Goal: Transaction & Acquisition: Download file/media

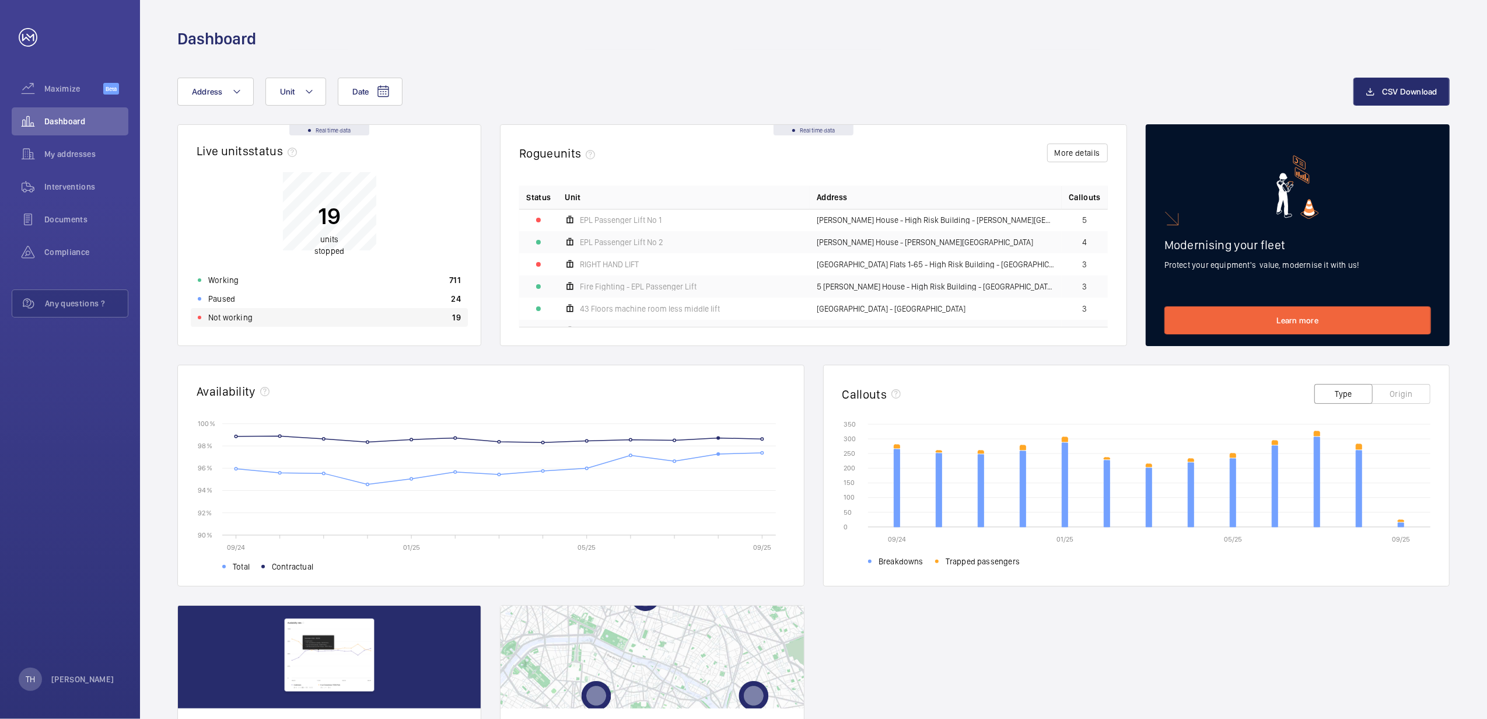
click at [241, 316] on p "Not working" at bounding box center [230, 317] width 44 height 12
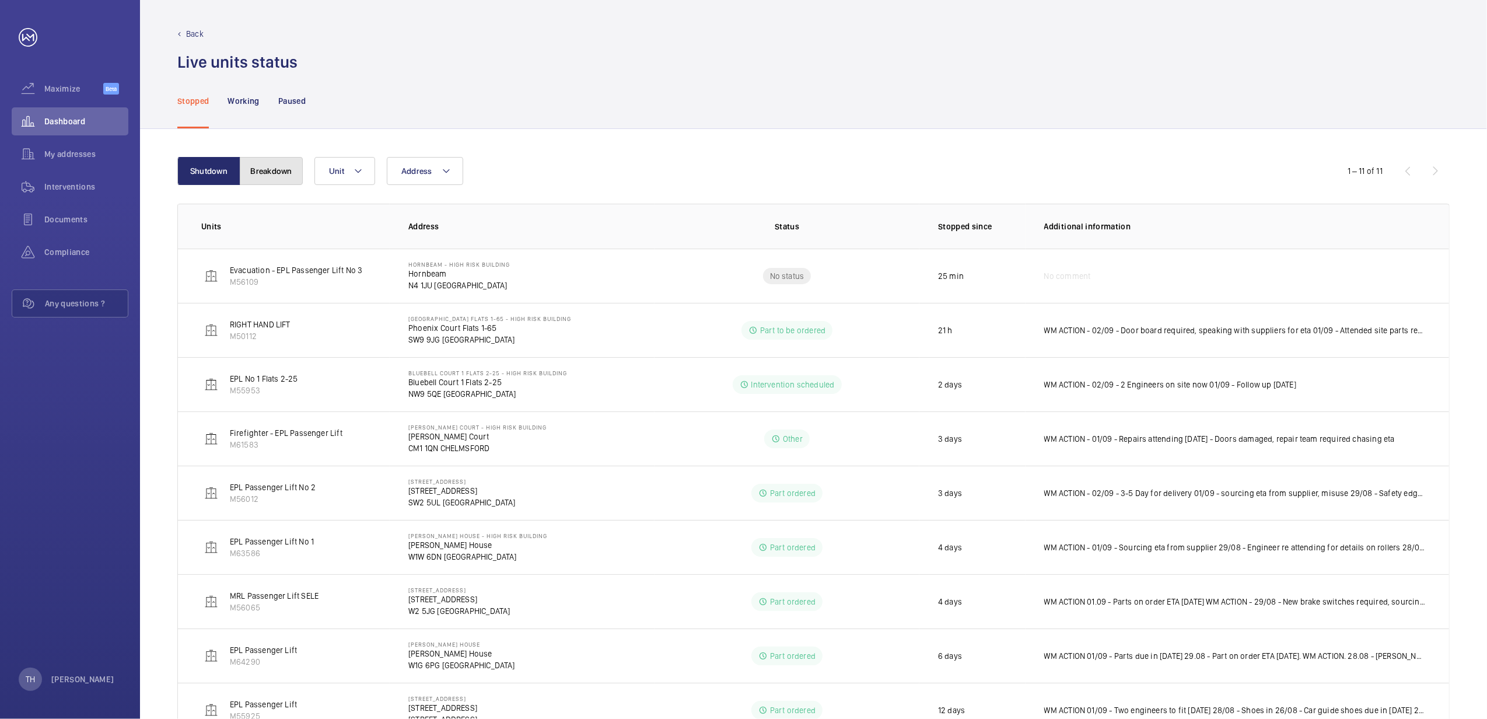
click at [273, 170] on button "Breakdown" at bounding box center [271, 171] width 63 height 28
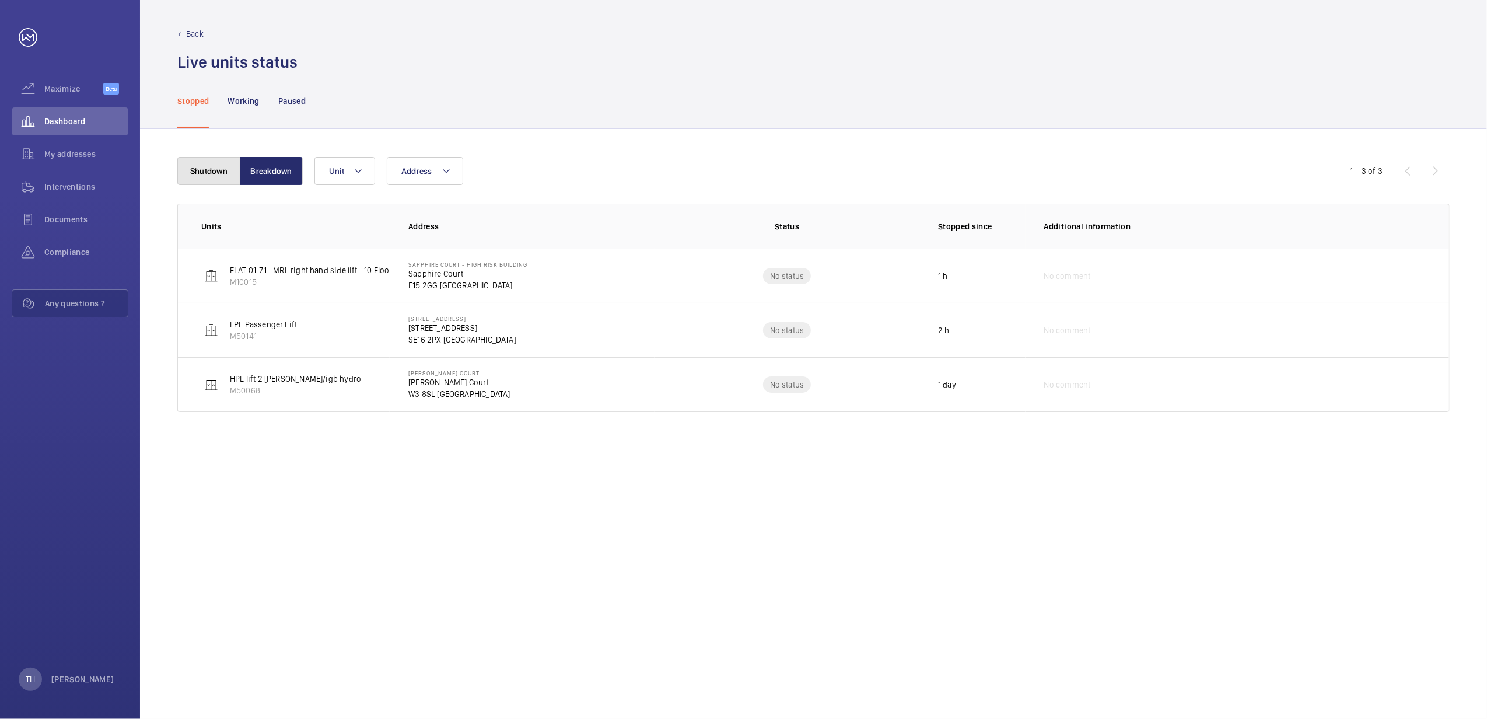
click at [201, 176] on button "Shutdown" at bounding box center [208, 171] width 63 height 28
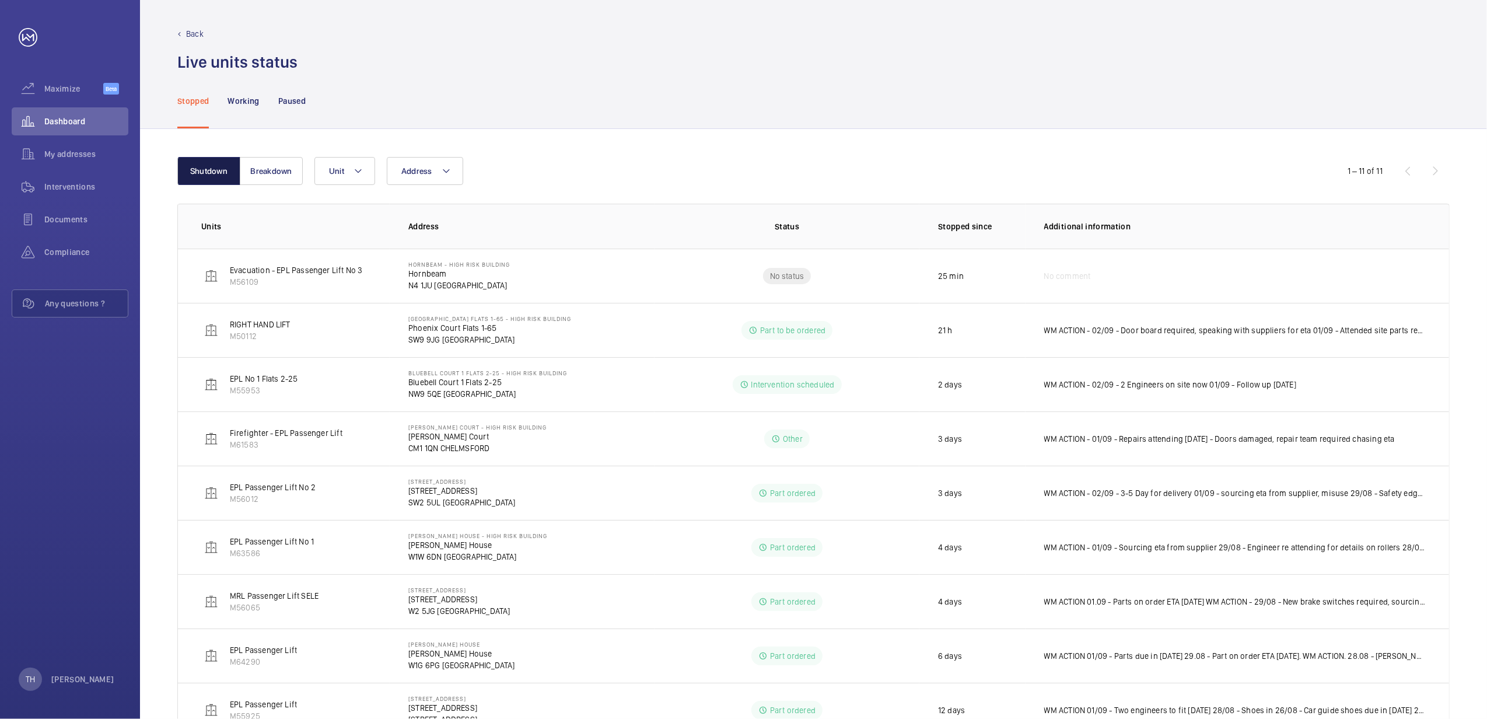
click at [201, 176] on button "Shutdown" at bounding box center [208, 171] width 63 height 28
click at [22, 36] on link at bounding box center [28, 37] width 19 height 19
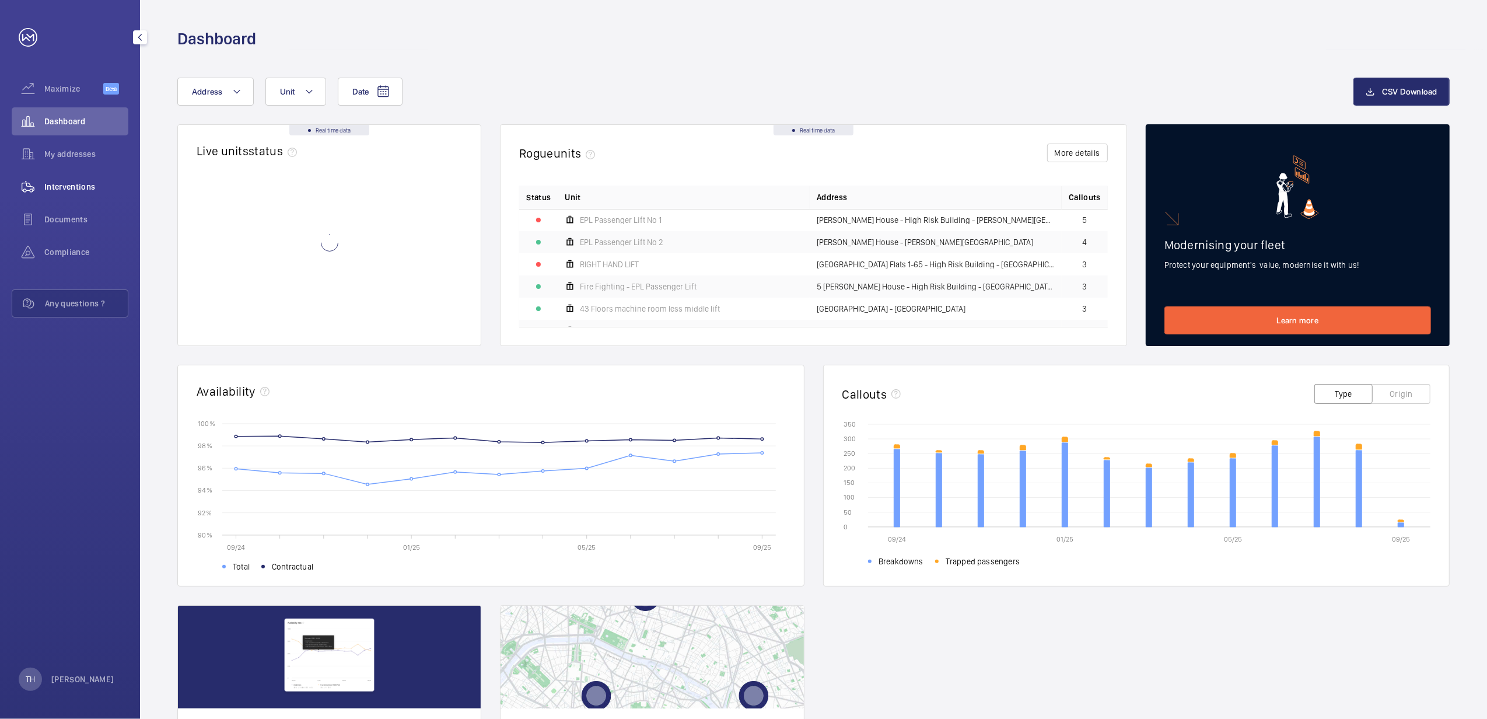
click at [70, 188] on span "Interventions" at bounding box center [86, 187] width 84 height 12
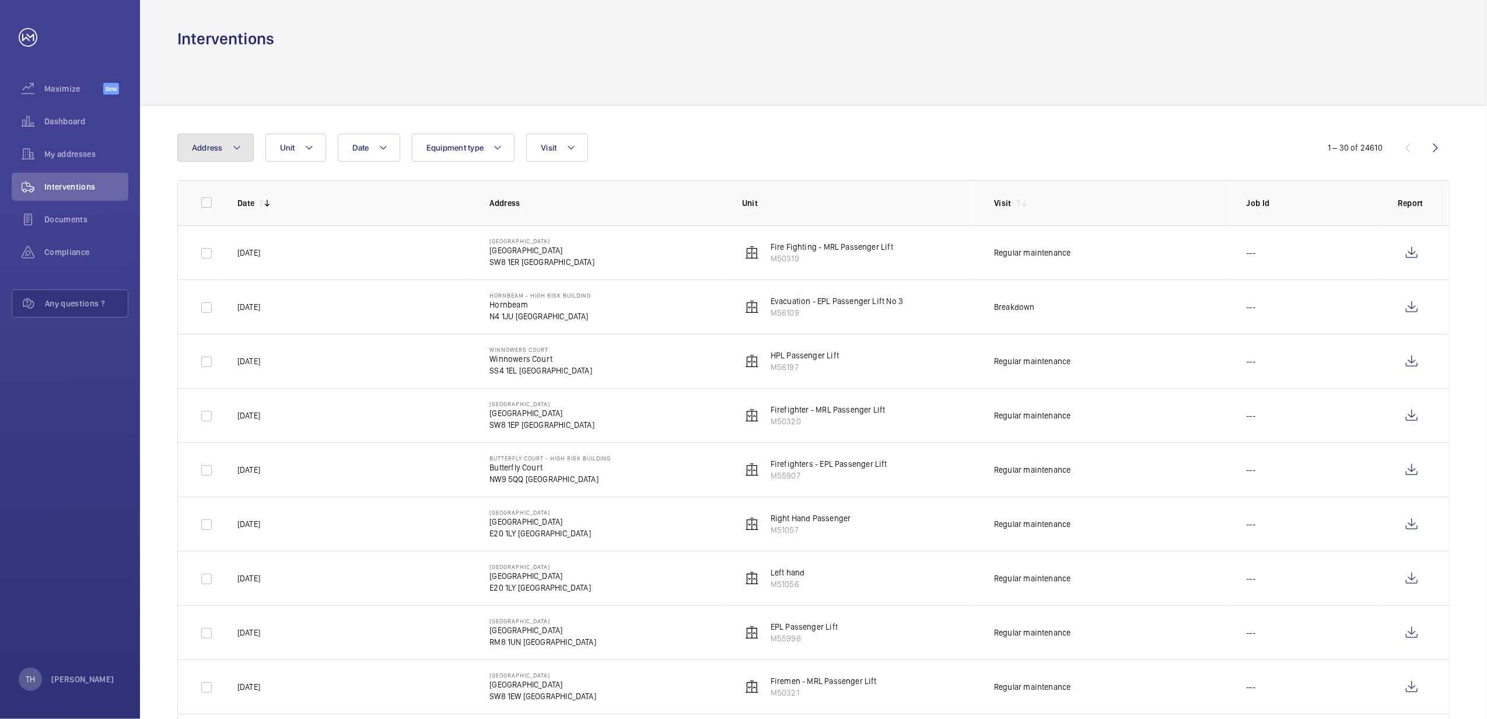
click at [234, 141] on mat-icon at bounding box center [236, 148] width 9 height 14
type input "Prin"
click at [276, 226] on span "116 Prin tworks Apartments Flats 1-65 - High Risk Building - 116 Prin tworks Ap…" at bounding box center [289, 227] width 160 height 12
click at [206, 226] on input "116 Prin tworks Apartments Flats 1-65 - High Risk Building - 116 Prin tworks Ap…" at bounding box center [194, 226] width 23 height 23
checkbox input "true"
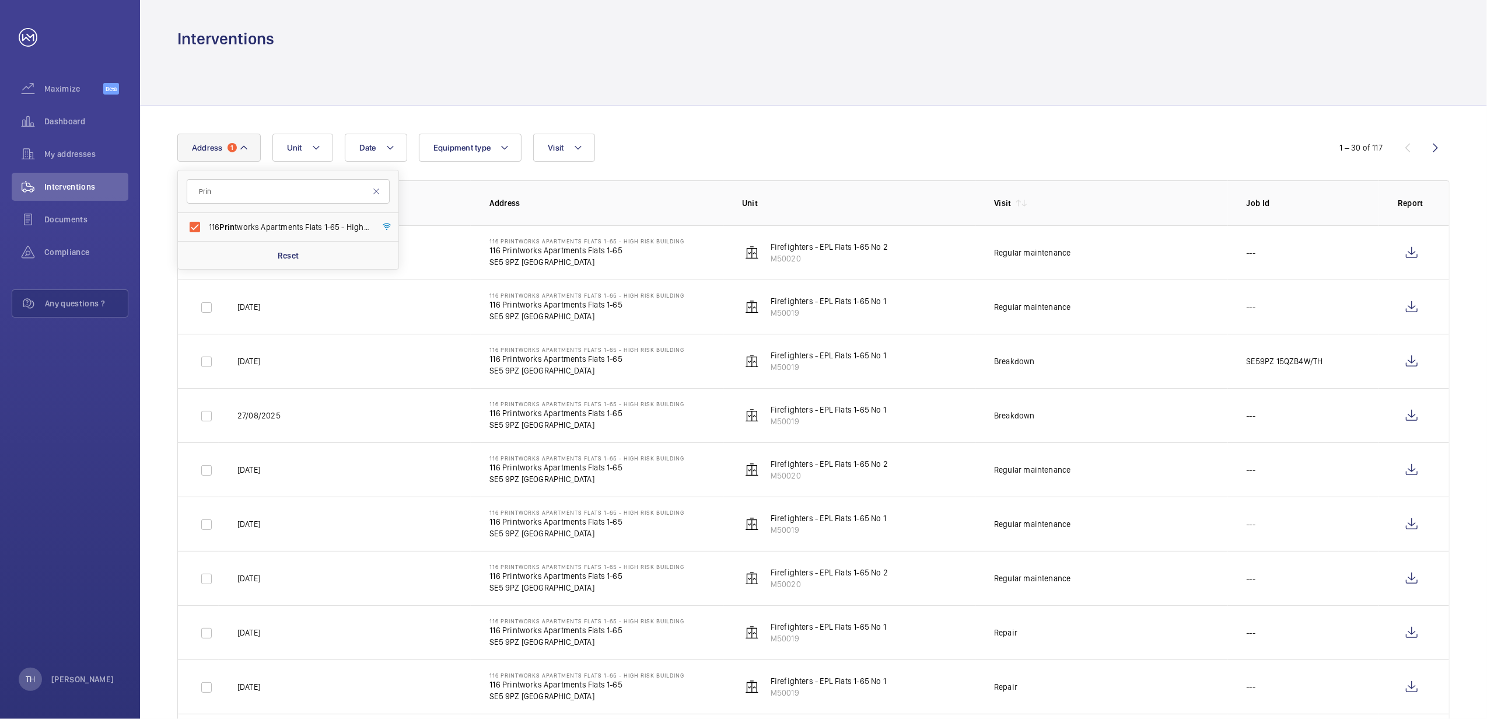
click at [1416, 247] on wm-front-icon-button at bounding box center [1411, 253] width 28 height 28
